Goal: Task Accomplishment & Management: Use online tool/utility

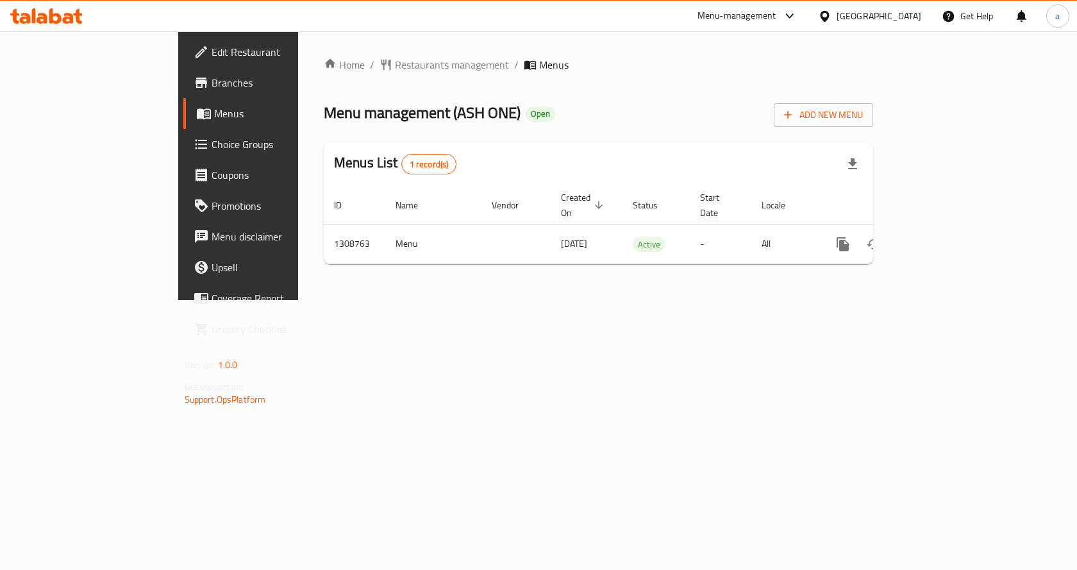
click at [212, 147] on span "Choice Groups" at bounding box center [280, 144] width 137 height 15
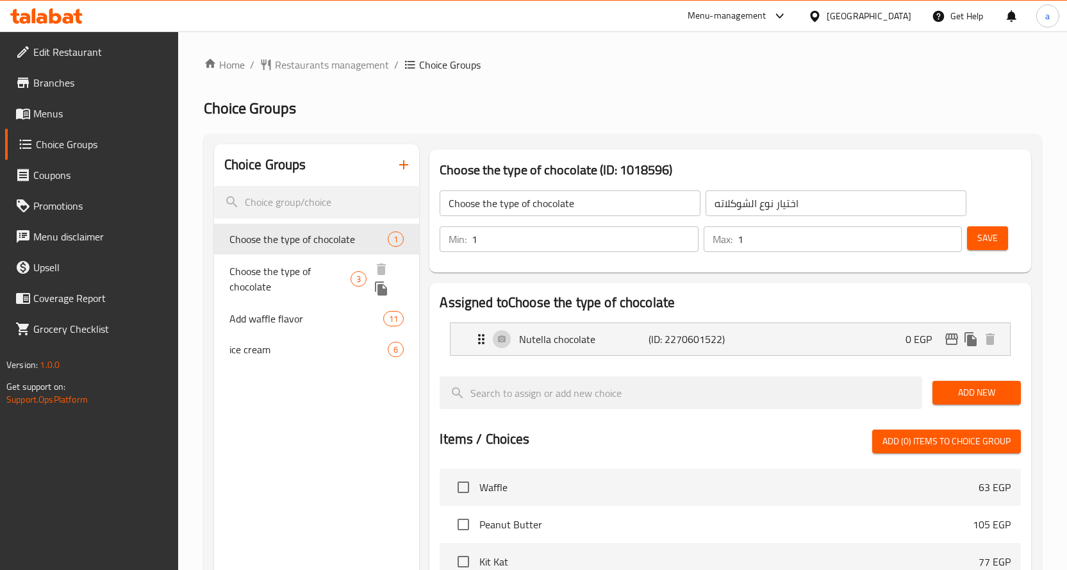
click at [276, 274] on span "Choose the type of chocolate" at bounding box center [290, 278] width 122 height 31
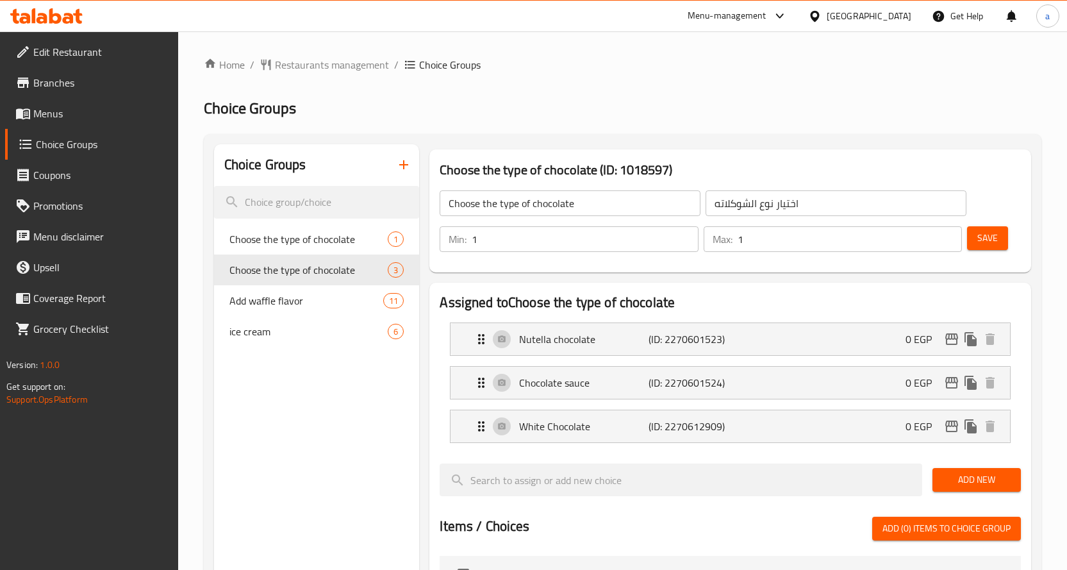
click at [763, 116] on h2 "Choice Groups" at bounding box center [623, 108] width 838 height 21
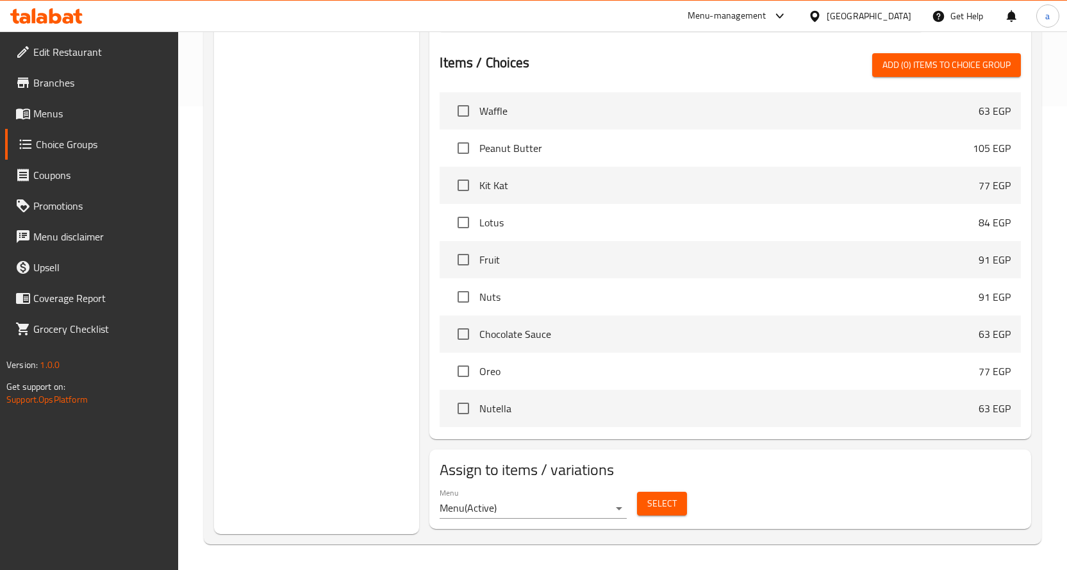
scroll to position [79, 0]
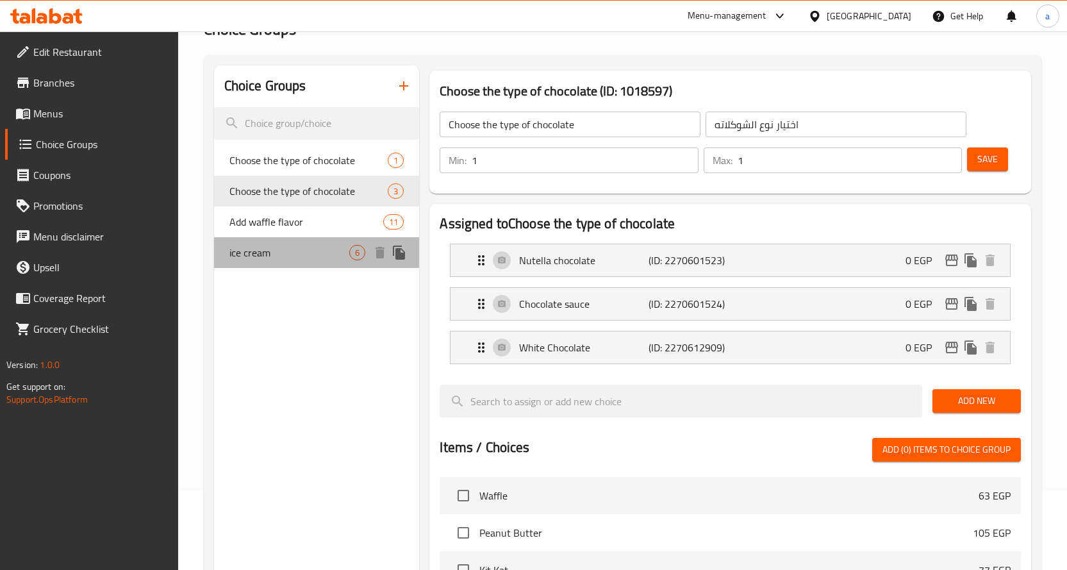
click at [310, 259] on span "ice cream" at bounding box center [289, 252] width 121 height 15
type input "ice cream"
type input "ايس كريم"
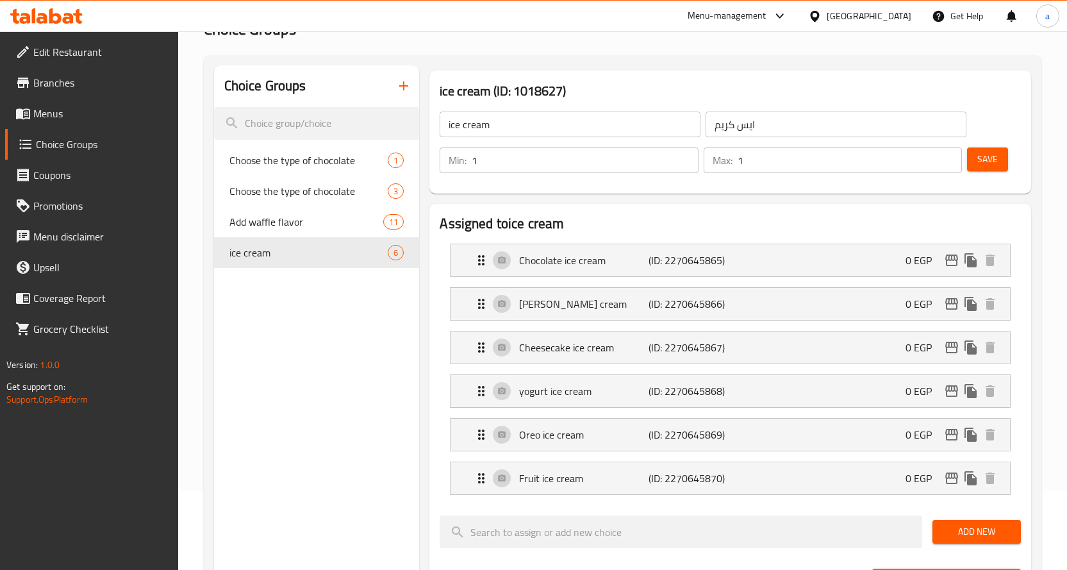
click at [765, 76] on div "ice cream (ID: 1018627) ice cream ​ ايس كريم ​ Min: 1 ​ Max: 1 ​ Save" at bounding box center [730, 132] width 602 height 123
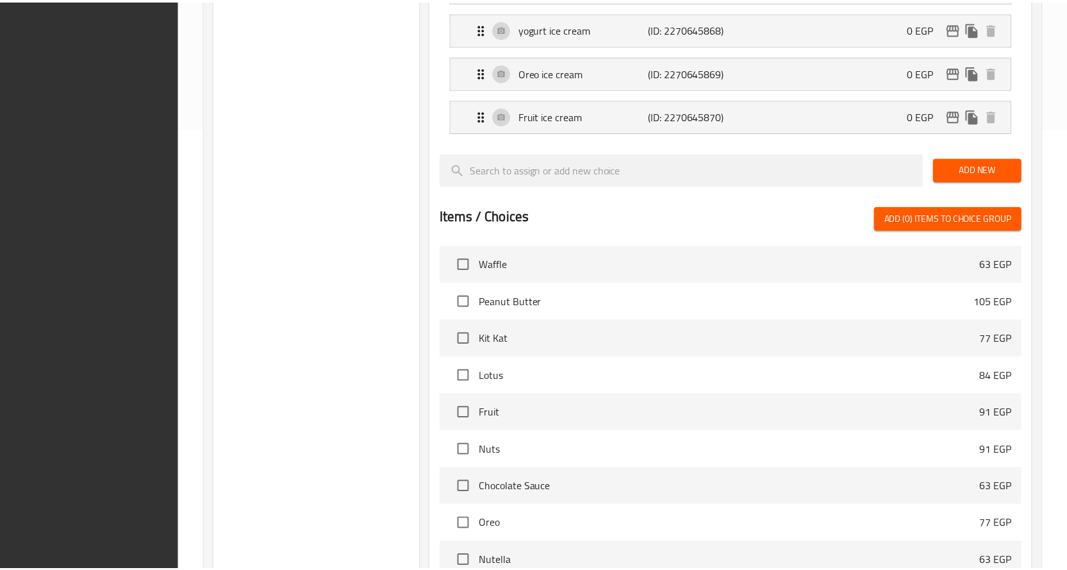
scroll to position [594, 0]
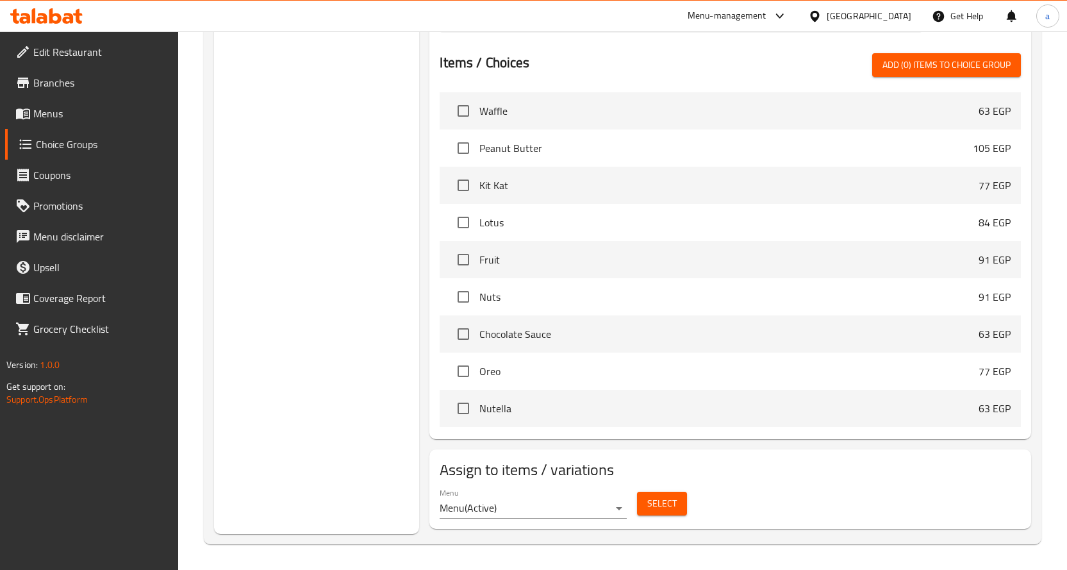
click at [350, 404] on div "Choice Groups Choose the type of chocolate 1 Choose the type of chocolate 3 Add…" at bounding box center [317, 42] width 206 height 984
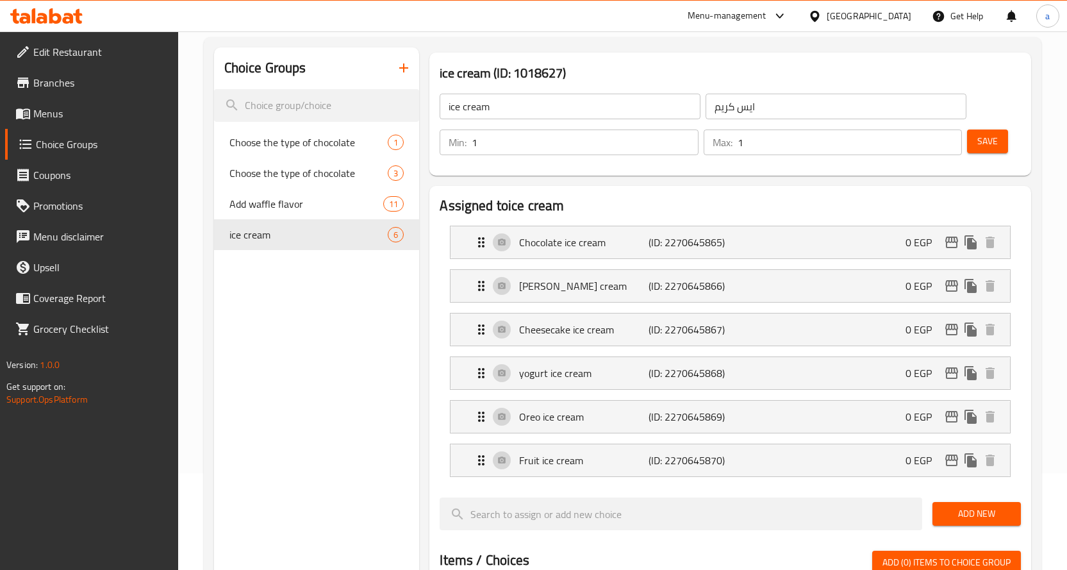
scroll to position [0, 0]
